Goal: Information Seeking & Learning: Learn about a topic

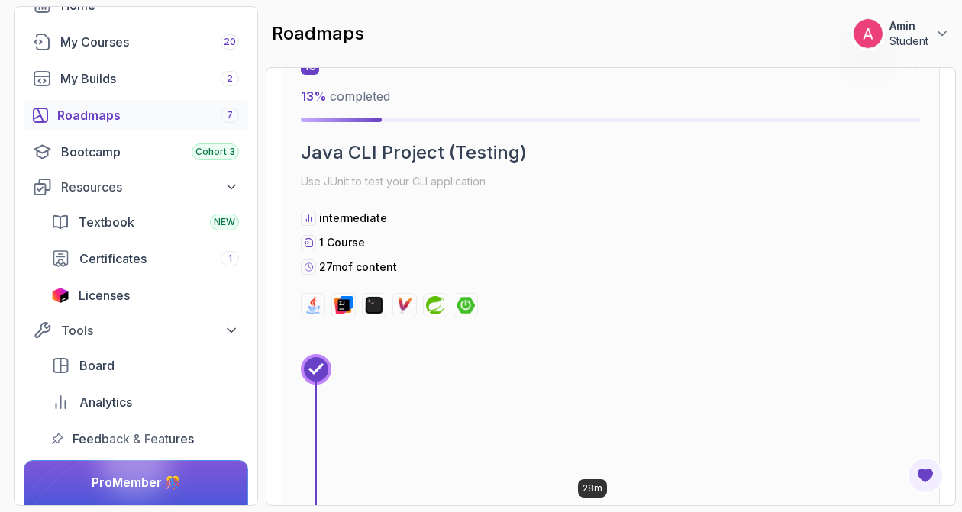
scroll to position [8702, 0]
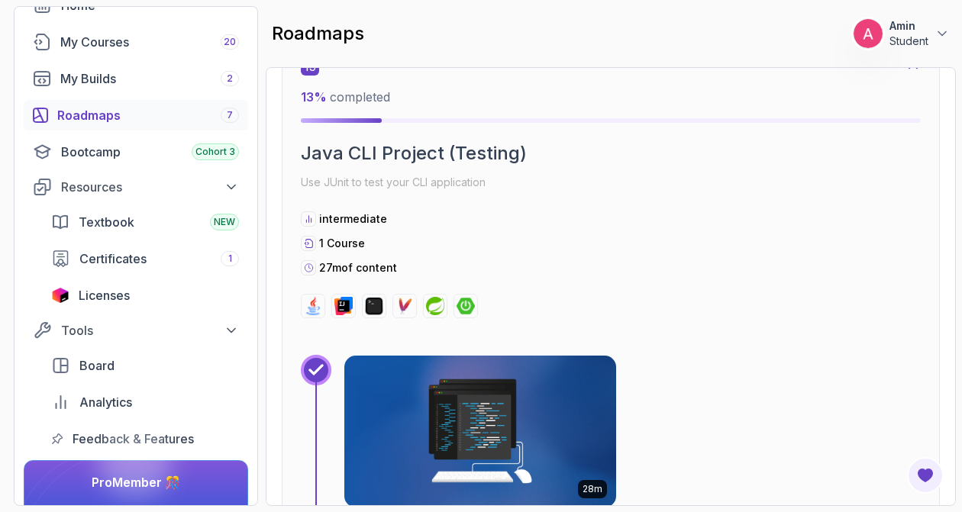
click at [775, 79] on div "15 13 % completed" at bounding box center [611, 90] width 620 height 66
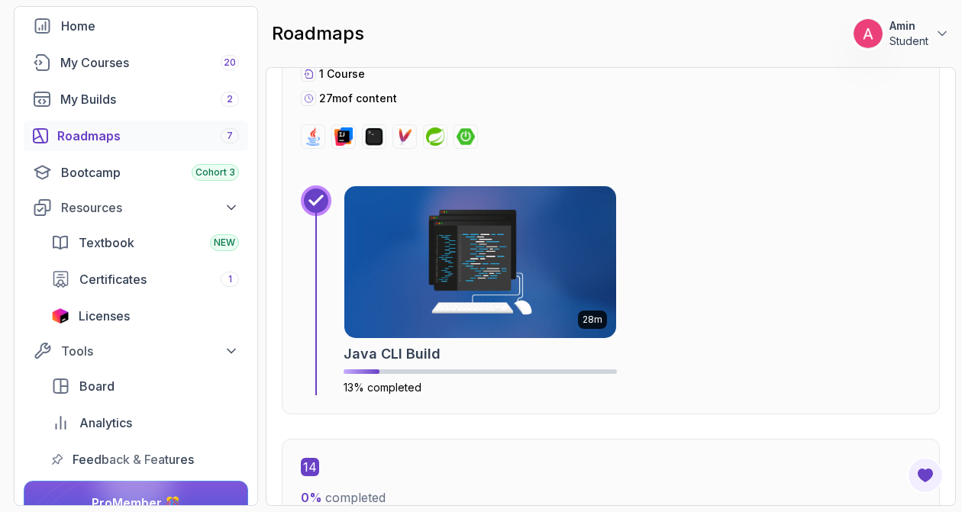
scroll to position [7694, 0]
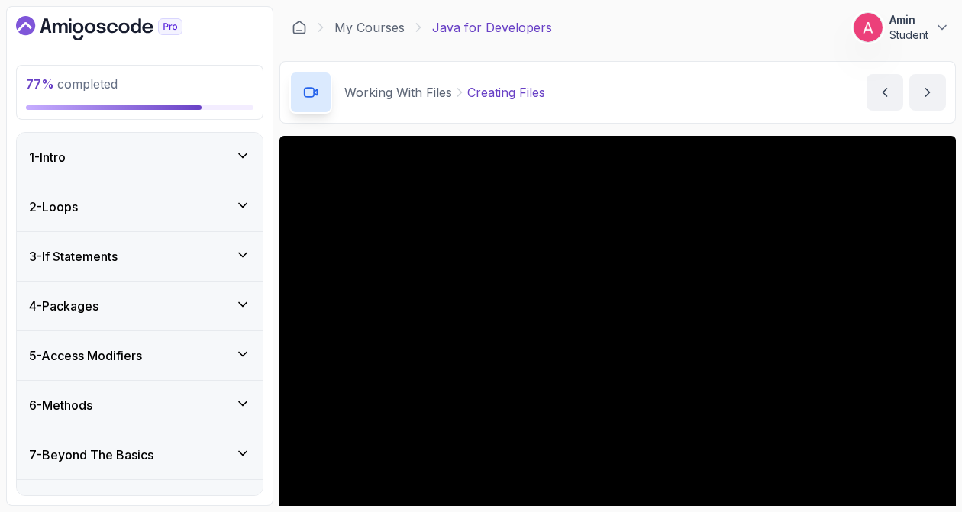
scroll to position [71, 0]
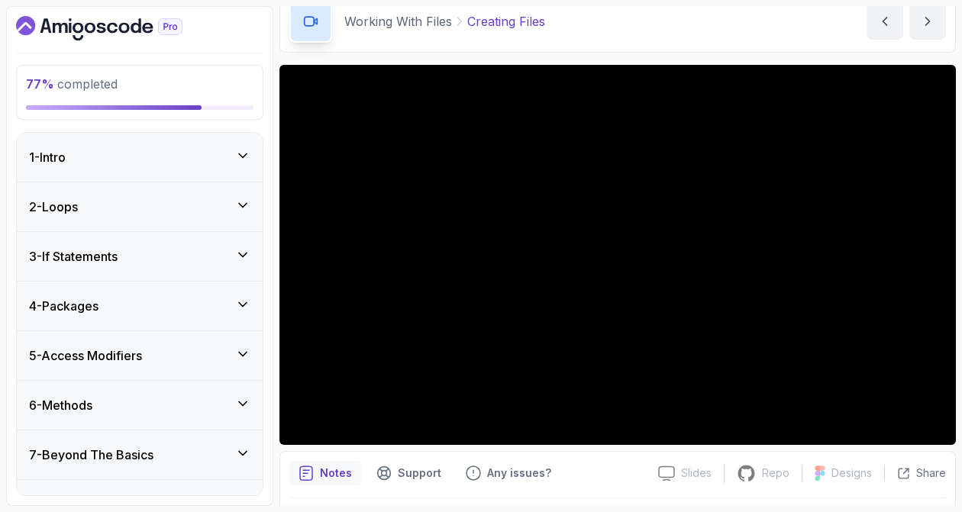
click at [135, 157] on div "1 - Intro" at bounding box center [139, 157] width 221 height 18
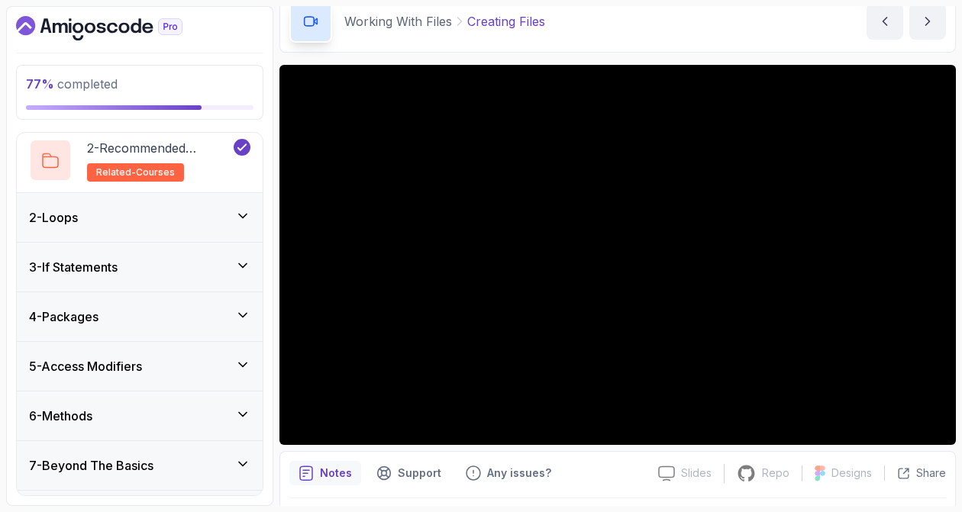
click at [117, 230] on div "2 - Loops" at bounding box center [140, 217] width 246 height 49
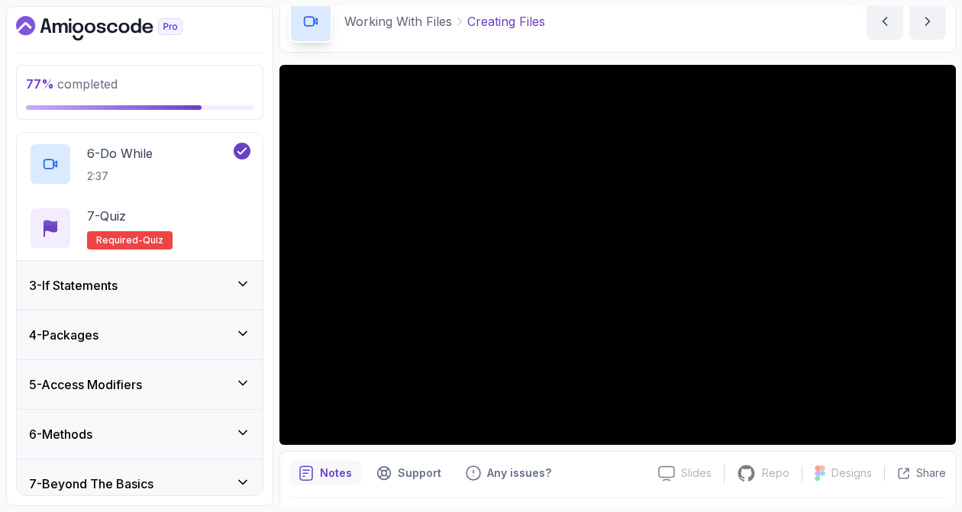
click at [114, 296] on div "3 - If Statements" at bounding box center [140, 285] width 246 height 49
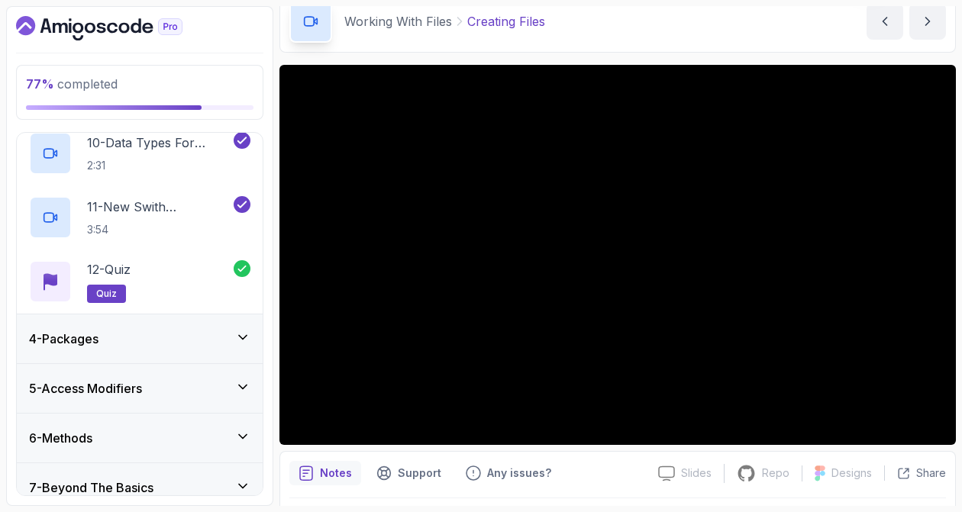
click at [140, 337] on div "4 - Packages" at bounding box center [139, 339] width 221 height 18
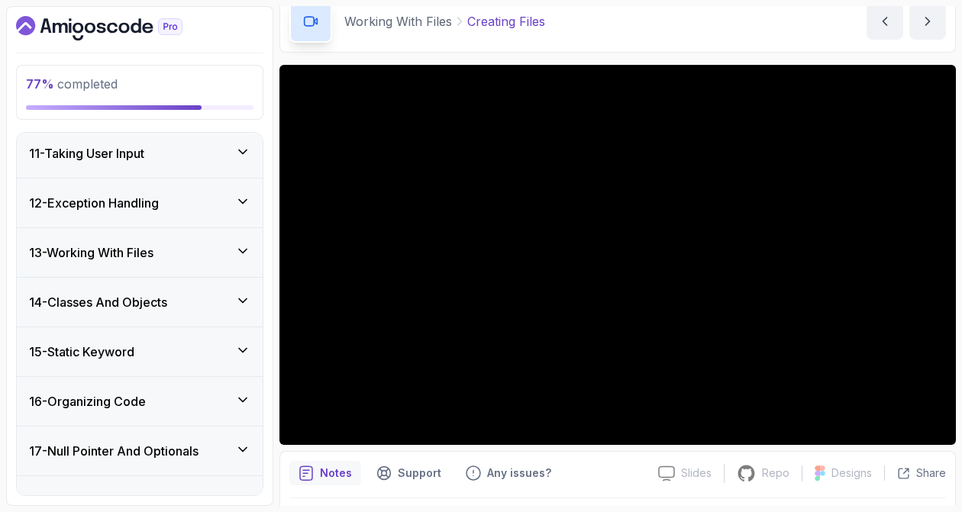
scroll to position [1092, 0]
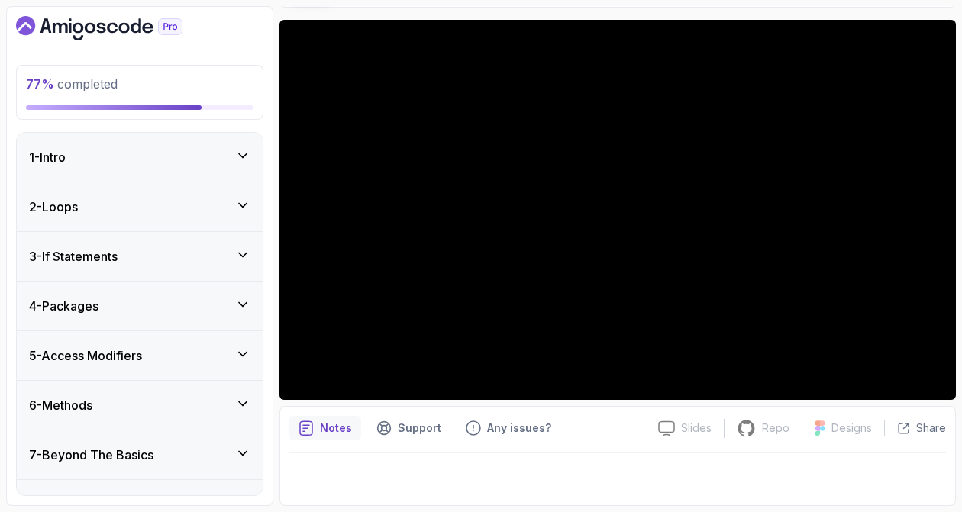
scroll to position [42, 0]
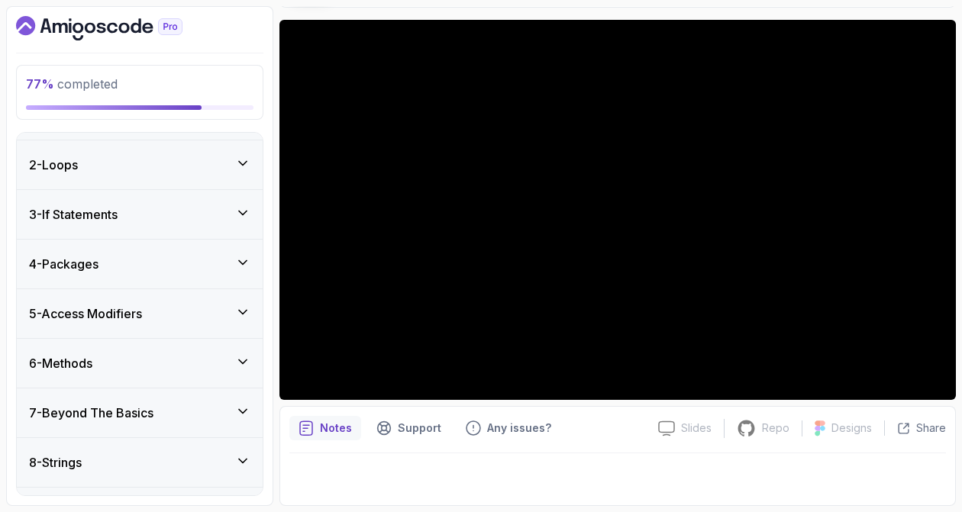
click at [142, 317] on h3 "5 - Access Modifiers" at bounding box center [85, 314] width 113 height 18
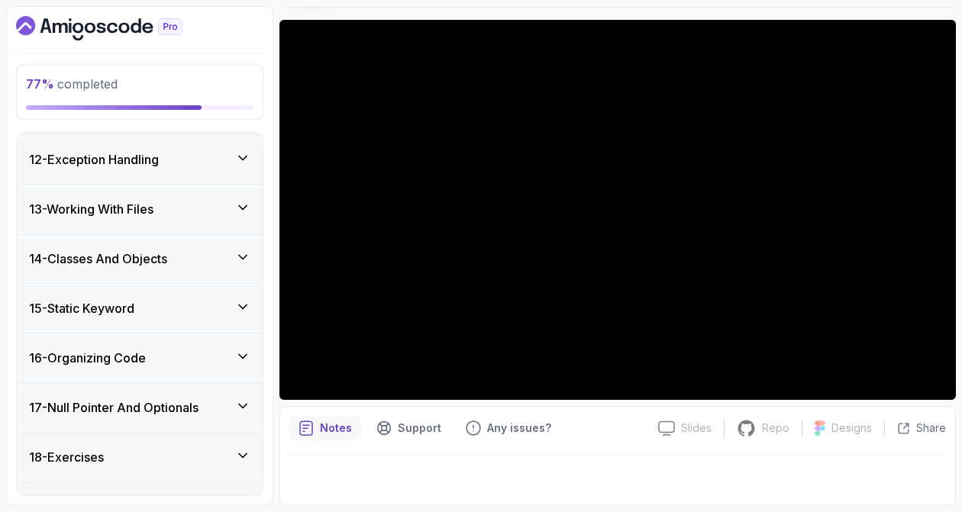
scroll to position [1059, 0]
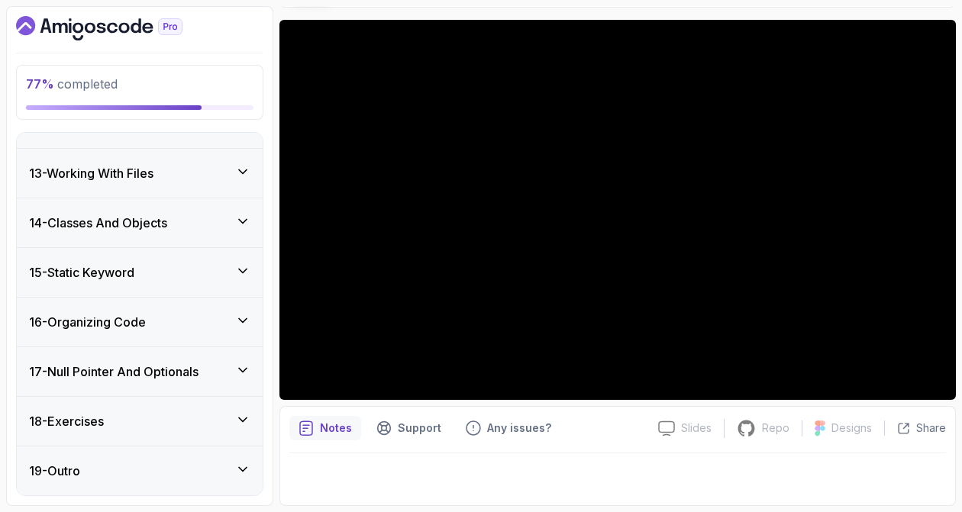
click at [138, 373] on h3 "17 - Null Pointer And Optionals" at bounding box center [113, 372] width 169 height 18
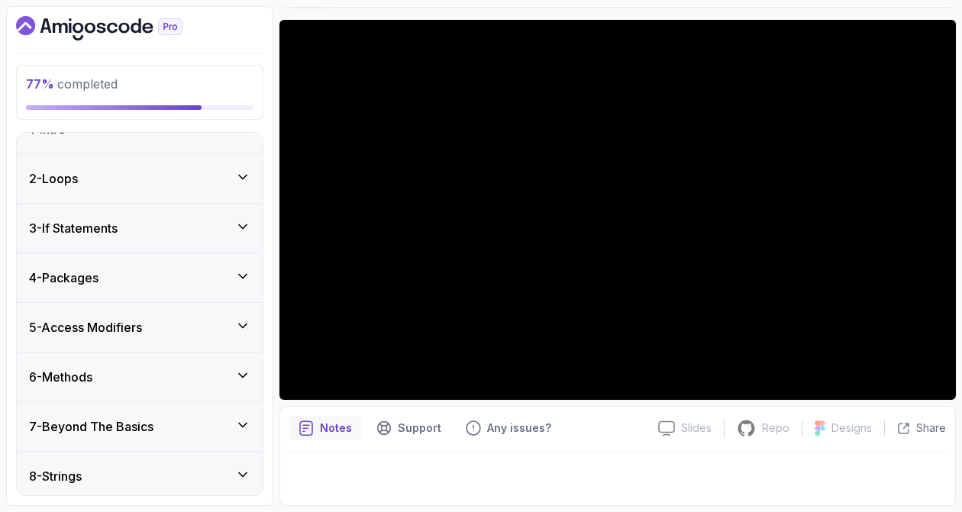
scroll to position [0, 0]
